Goal: Task Accomplishment & Management: Use online tool/utility

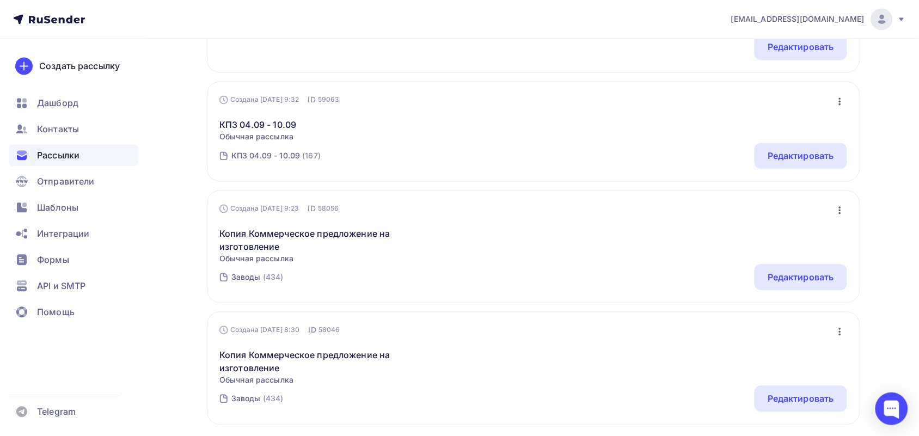
scroll to position [613, 0]
click at [840, 209] on icon "button" at bounding box center [840, 209] width 13 height 13
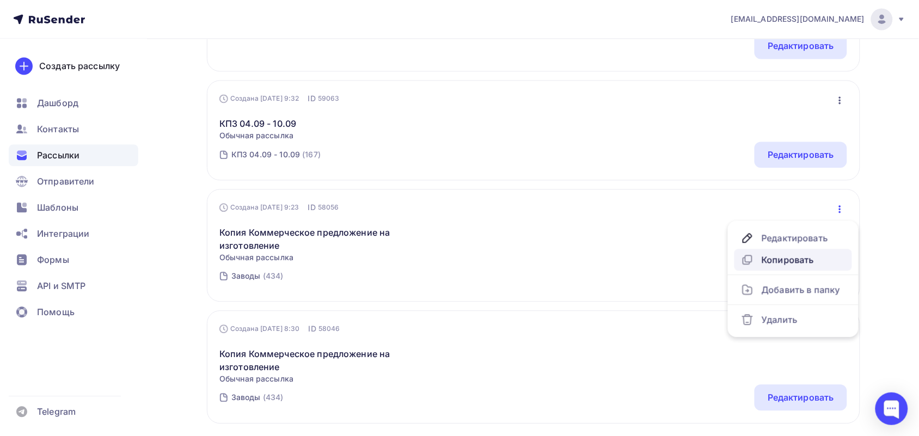
click at [796, 257] on div "Копировать" at bounding box center [793, 260] width 105 height 13
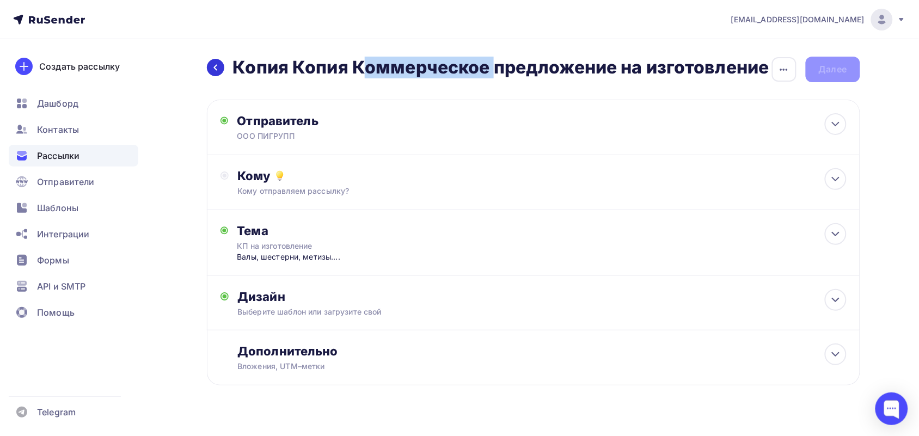
drag, startPoint x: 354, startPoint y: 66, endPoint x: 216, endPoint y: 66, distance: 137.8
click at [216, 66] on div "Назад Копия Копия Коммерческое предложение на изготовление Копия Копия Коммерче…" at bounding box center [488, 68] width 563 height 22
click at [780, 69] on icon "button" at bounding box center [784, 69] width 13 height 13
click at [728, 124] on div "Переименовать рассылку" at bounding box center [726, 125] width 135 height 13
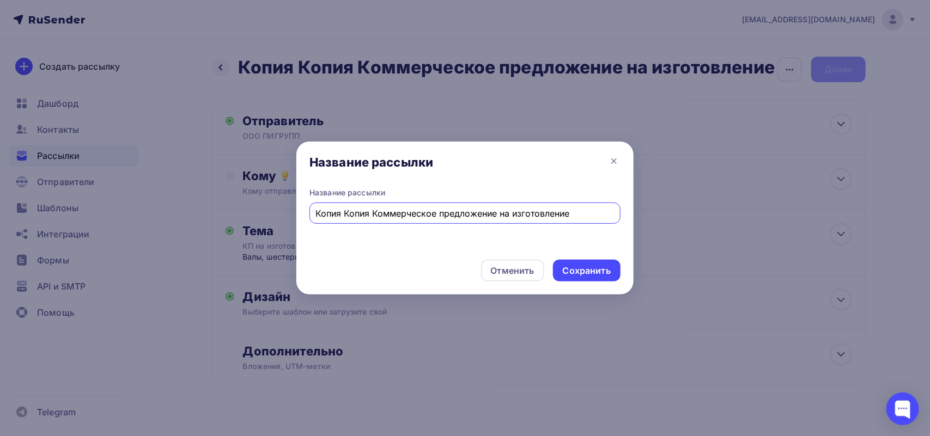
drag, startPoint x: 374, startPoint y: 216, endPoint x: 278, endPoint y: 216, distance: 95.3
click at [278, 216] on div "Название рассылки Название рассылки Копия Копия Коммерческое предложение на изг…" at bounding box center [465, 218] width 930 height 436
type input "Коммерческое предложение на изготовление"
click at [590, 275] on div "Сохранить" at bounding box center [587, 271] width 48 height 13
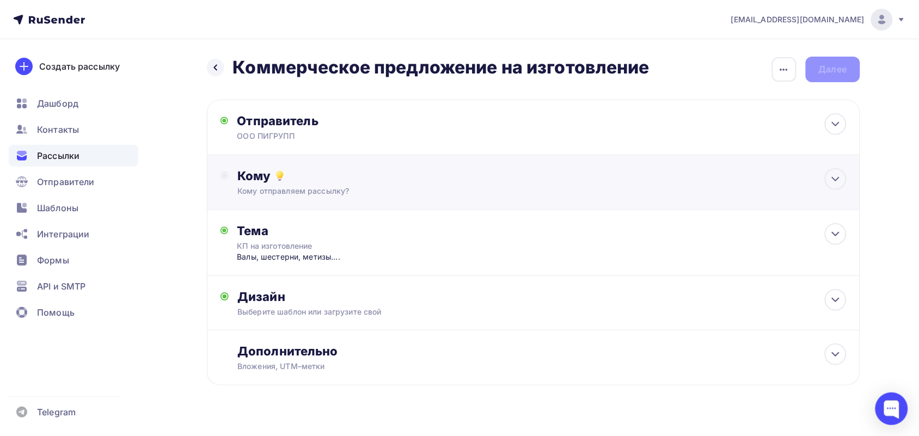
click at [450, 183] on div "Кому" at bounding box center [541, 175] width 609 height 15
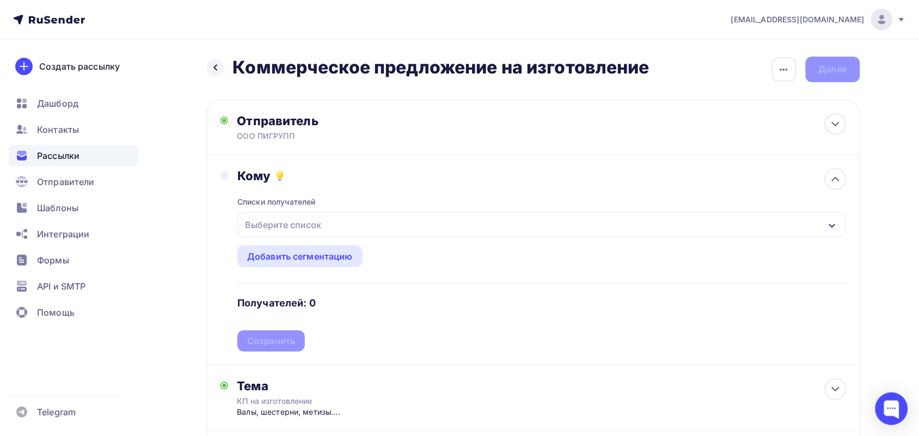
click at [401, 229] on div "Выберите список" at bounding box center [542, 224] width 608 height 25
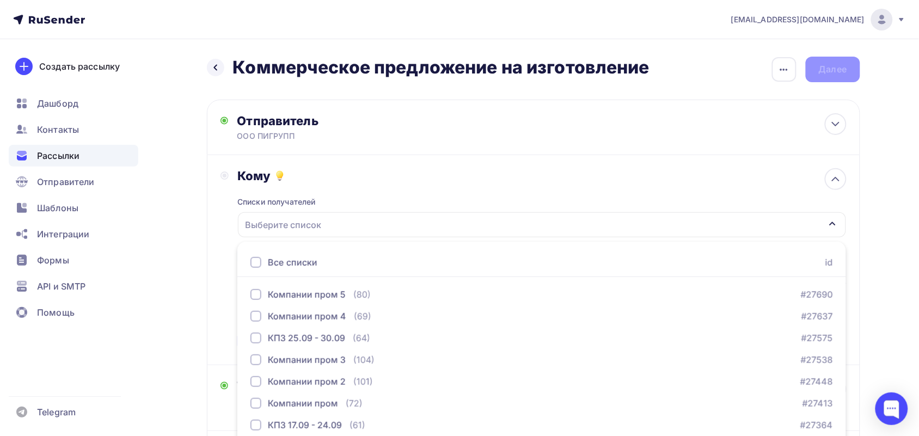
scroll to position [88, 0]
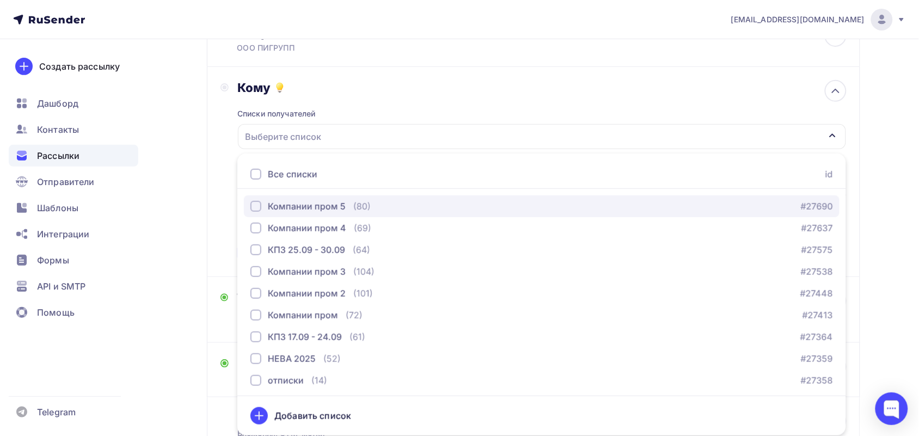
click at [344, 203] on div "Компании пром 5 (80)" at bounding box center [310, 206] width 120 height 13
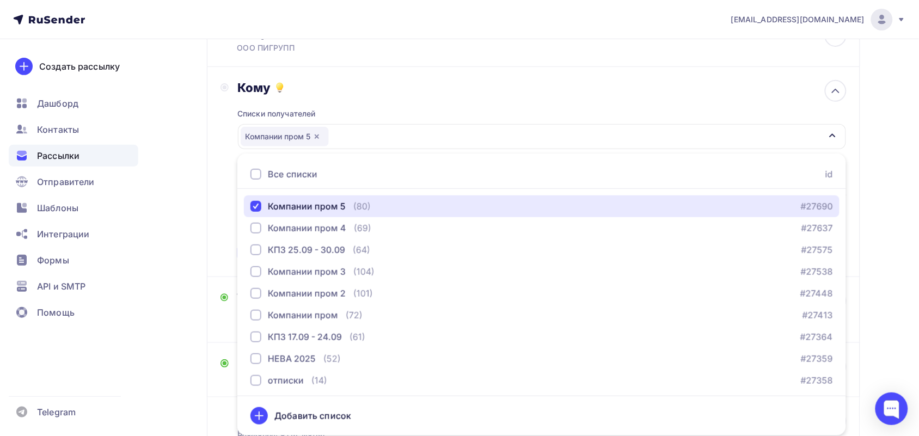
click at [352, 149] on div "Компании пром 5" at bounding box center [542, 136] width 608 height 25
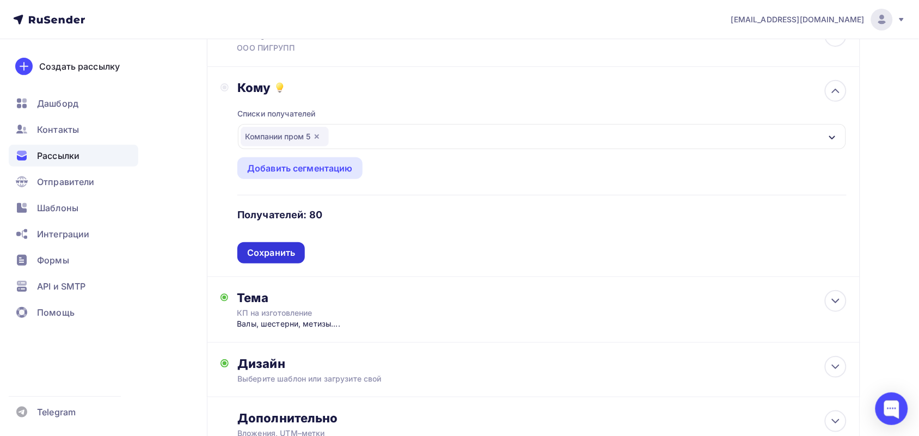
click at [270, 251] on div "Сохранить" at bounding box center [271, 253] width 48 height 13
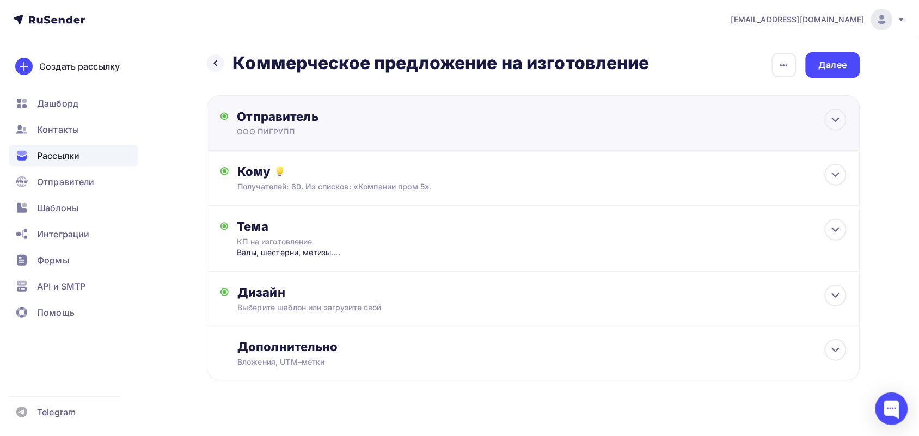
scroll to position [0, 0]
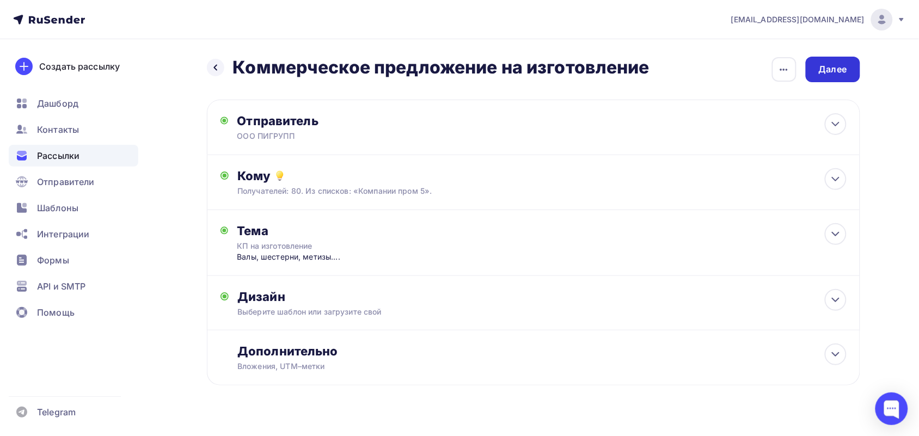
click at [822, 69] on div "Далее" at bounding box center [833, 69] width 28 height 13
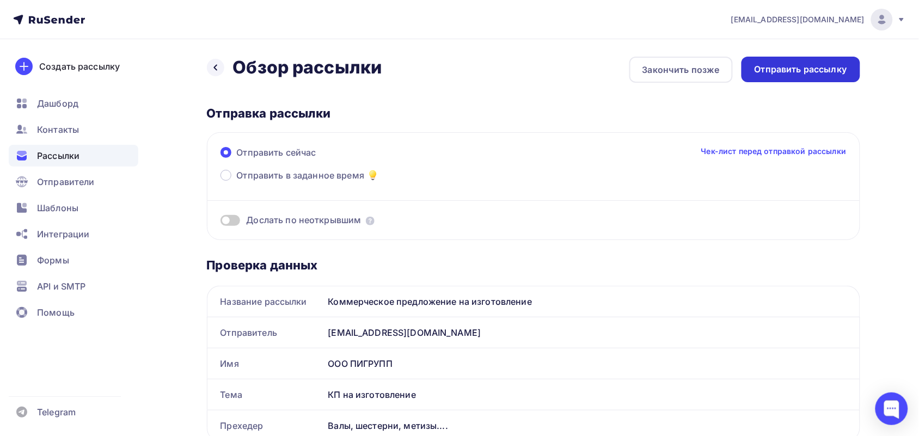
click at [756, 70] on div "Отправить рассылку" at bounding box center [801, 69] width 93 height 13
